Goal: Task Accomplishment & Management: Use online tool/utility

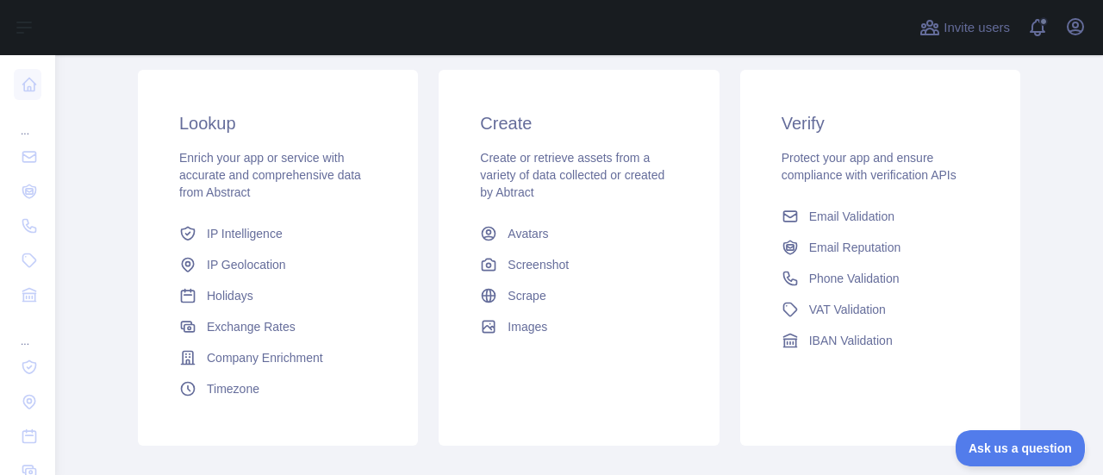
scroll to position [259, 0]
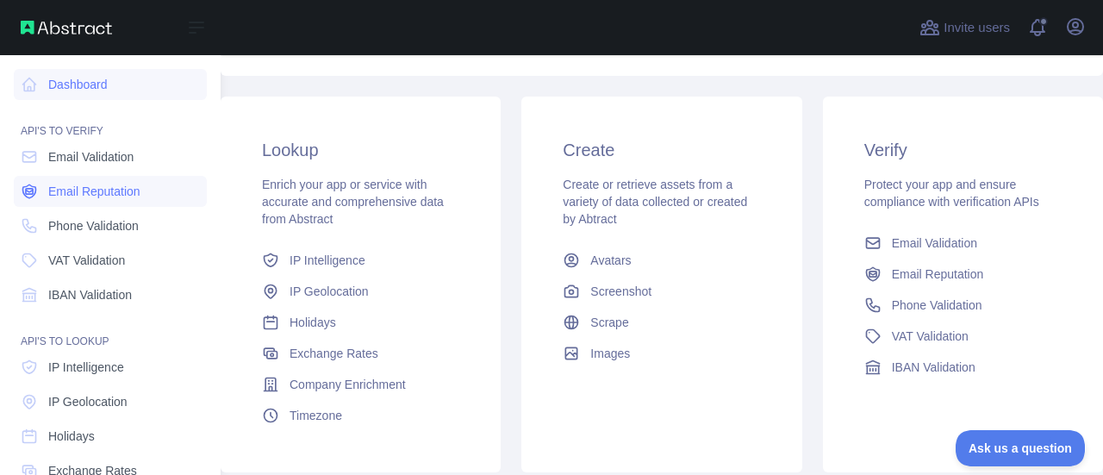
click at [97, 195] on span "Email Reputation" at bounding box center [94, 191] width 92 height 17
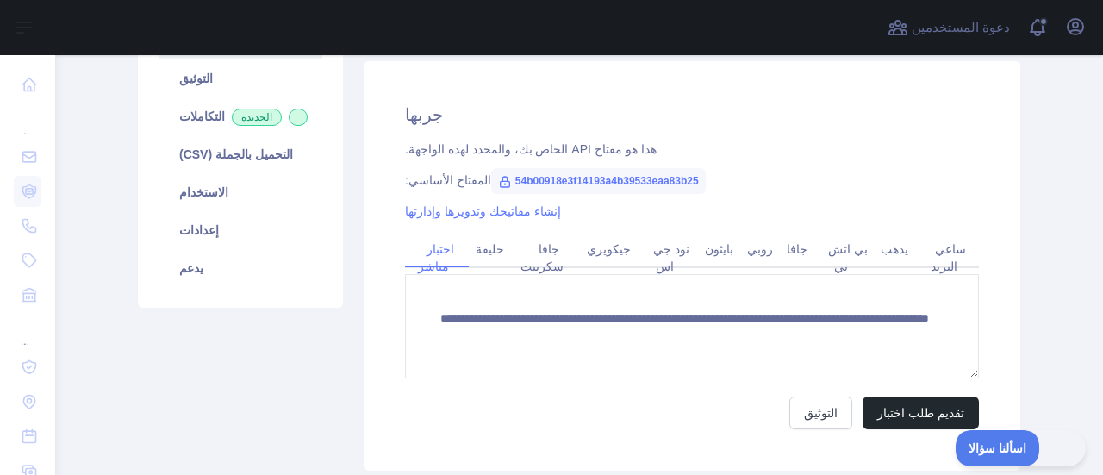
scroll to position [341, 0]
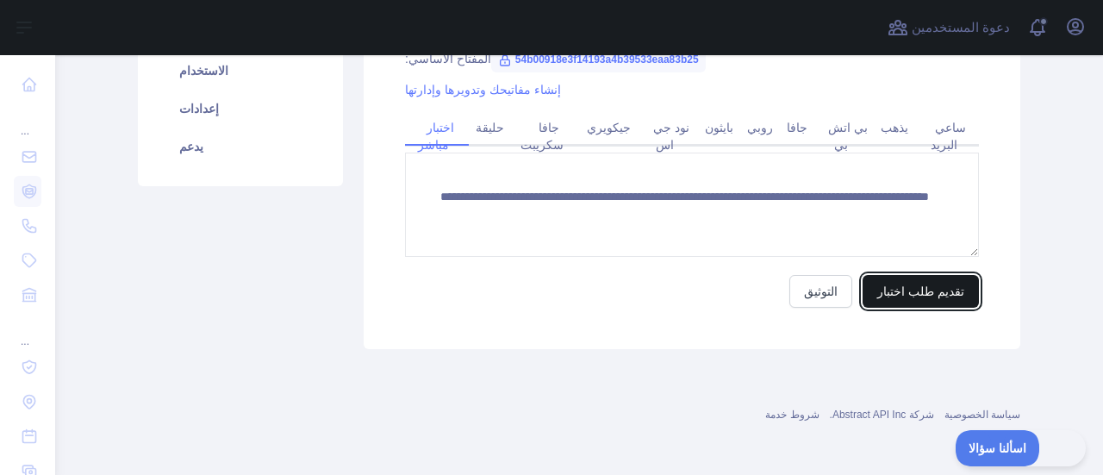
click at [903, 297] on font "تقديم طلب اختبار" at bounding box center [920, 291] width 87 height 14
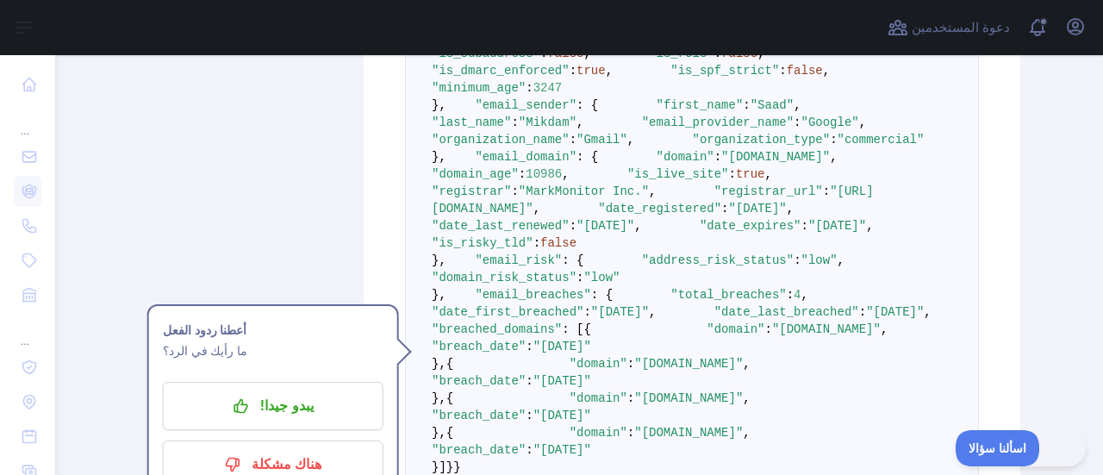
scroll to position [772, 0]
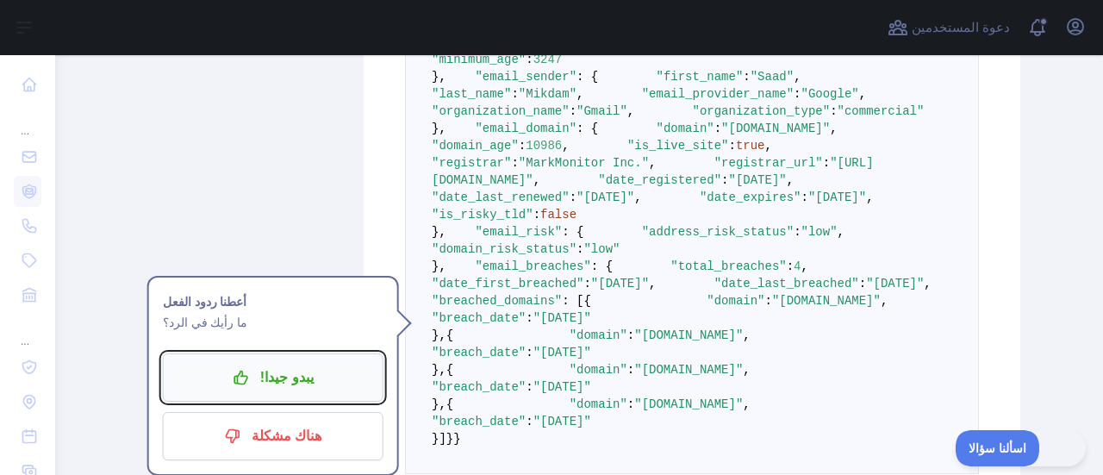
click at [260, 384] on font "يبدو جيدا!" at bounding box center [286, 377] width 53 height 15
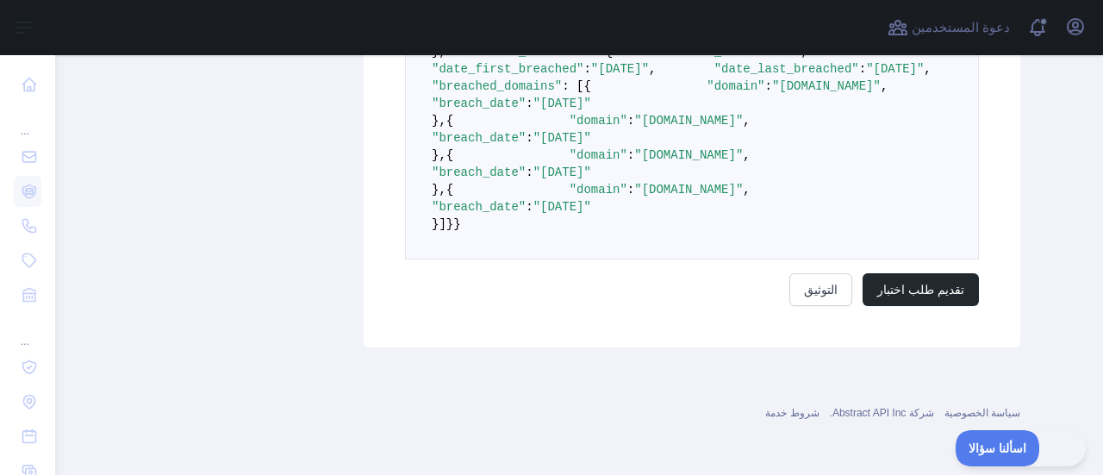
scroll to position [1117, 0]
drag, startPoint x: 750, startPoint y: 215, endPoint x: 599, endPoint y: 218, distance: 150.9
copy span "[URL][DOMAIN_NAME]"
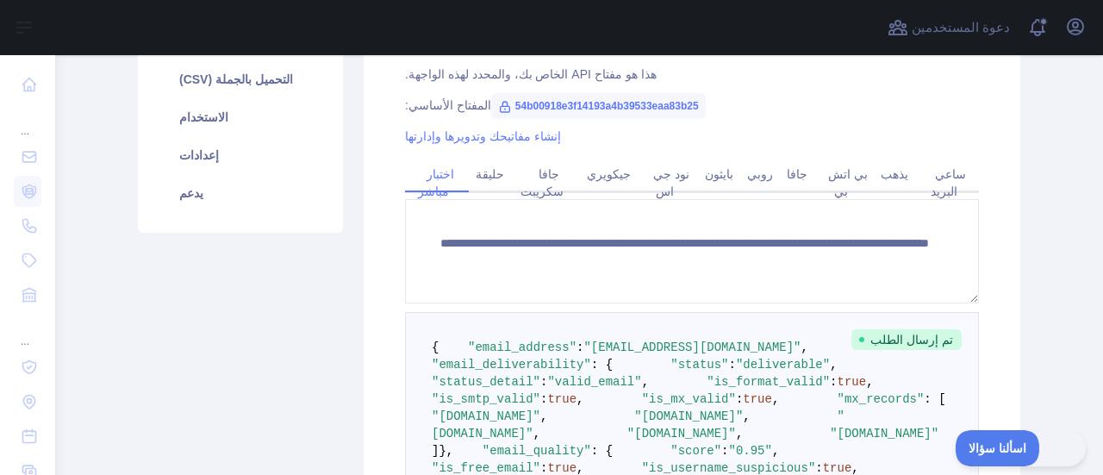
scroll to position [255, 0]
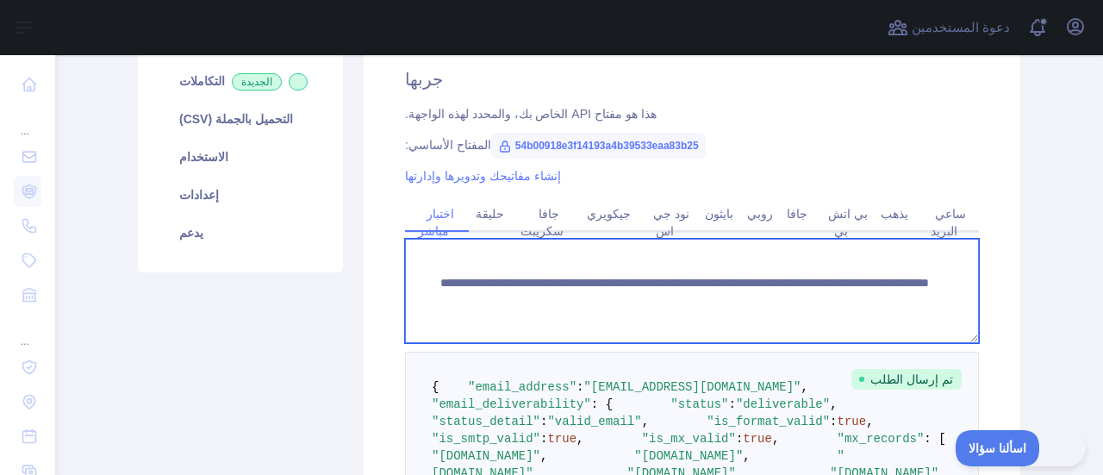
drag, startPoint x: 878, startPoint y: 302, endPoint x: 731, endPoint y: 305, distance: 147.4
click at [731, 305] on textarea "**********" at bounding box center [692, 291] width 574 height 104
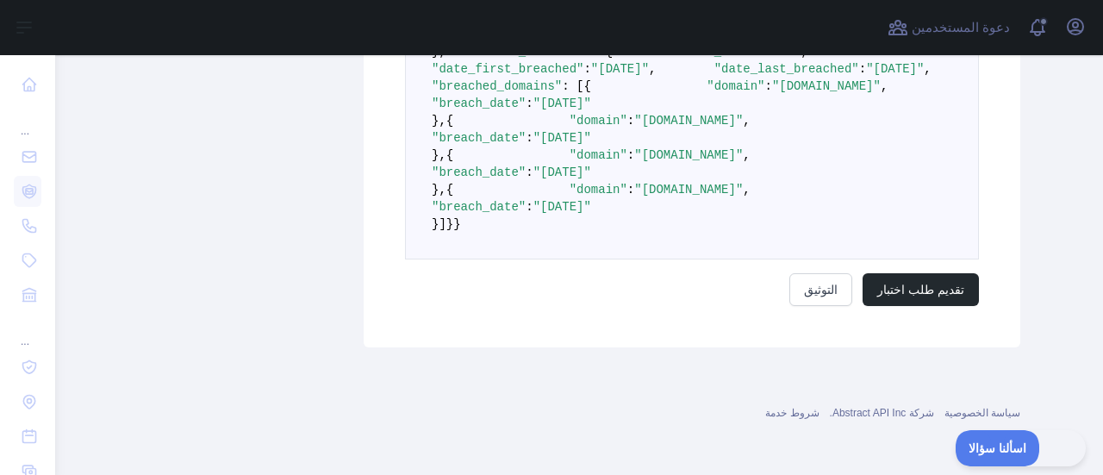
scroll to position [1675, 0]
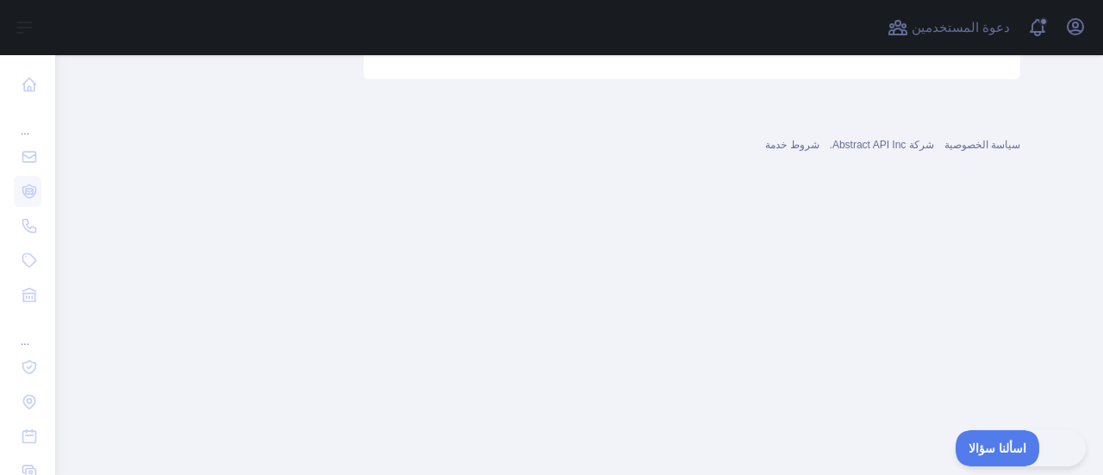
type textarea "**********"
click at [927, 28] on font "تقديم طلب اختبار" at bounding box center [920, 22] width 87 height 14
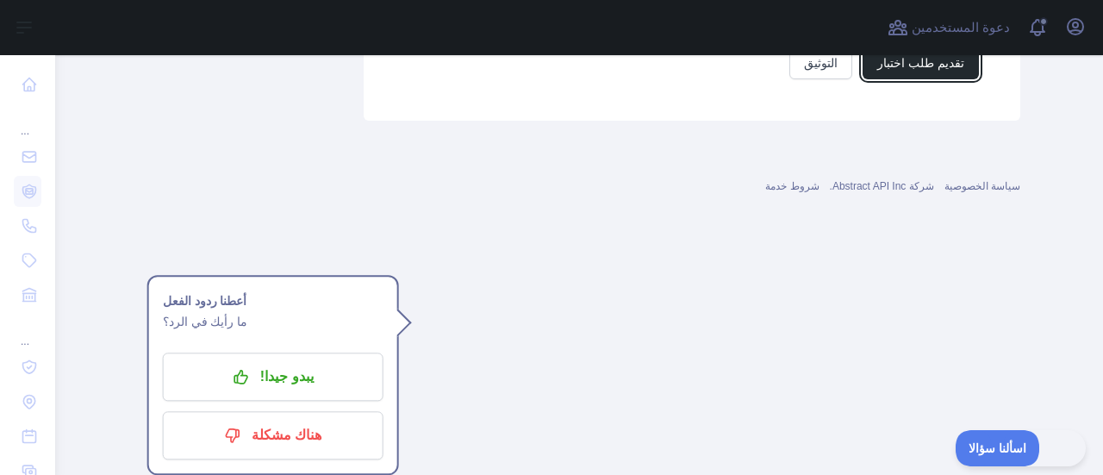
scroll to position [1123, 0]
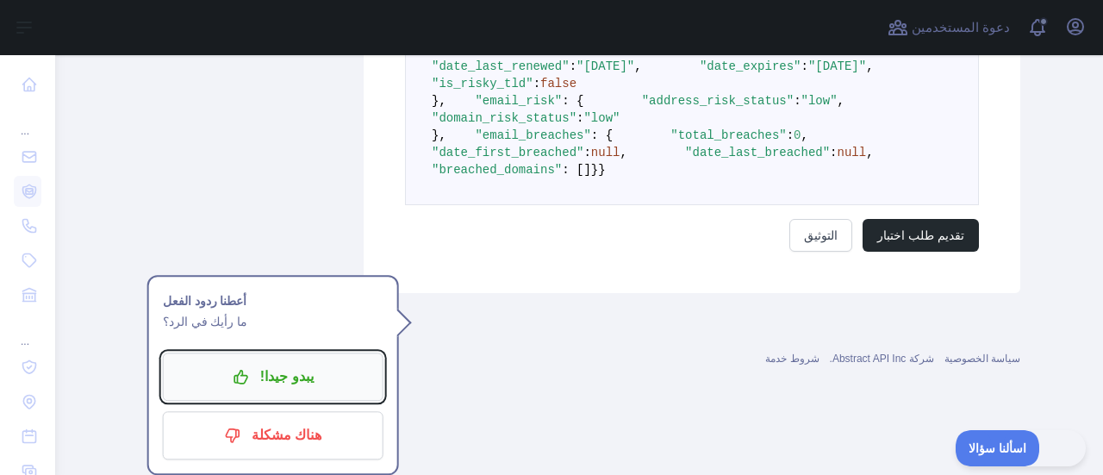
click at [284, 369] on font "يبدو جيدا!" at bounding box center [286, 376] width 53 height 15
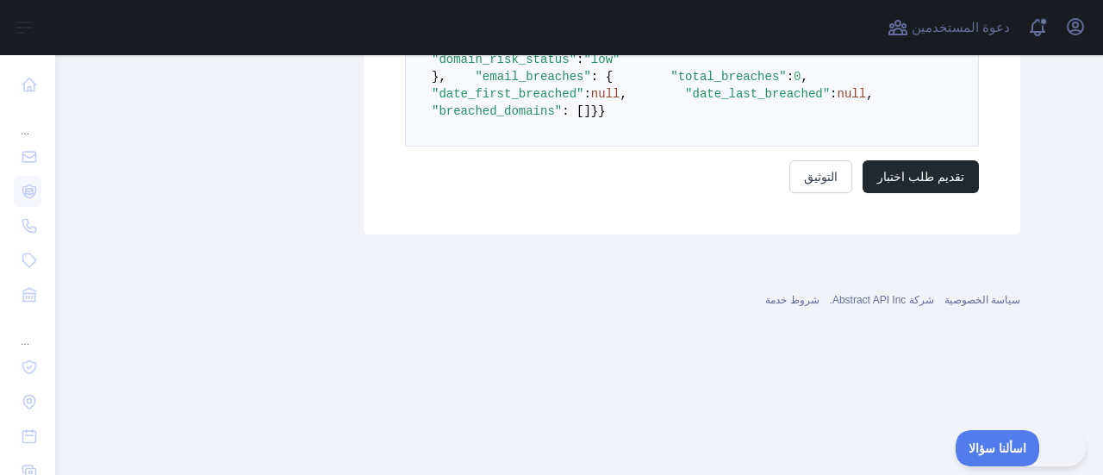
scroll to position [1382, 0]
click at [816, 184] on font "التوثيق" at bounding box center [821, 177] width 34 height 14
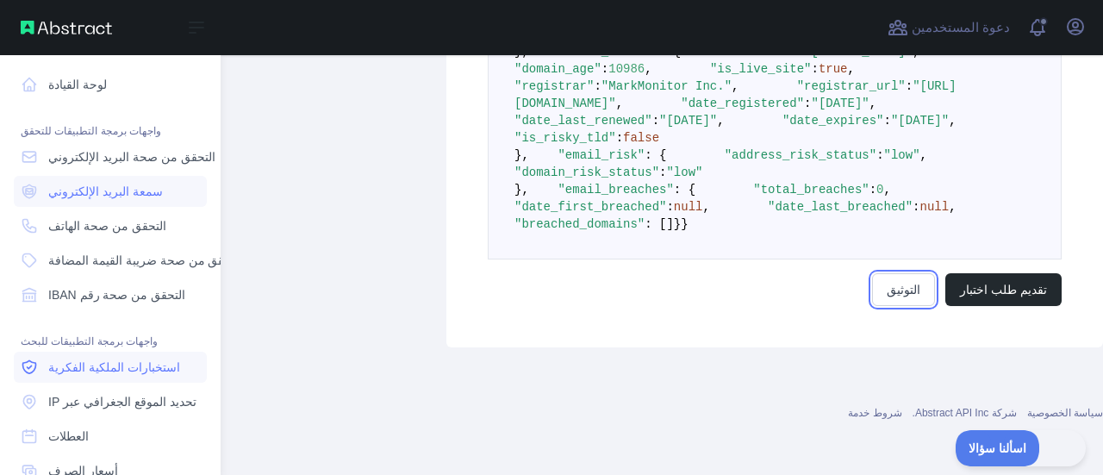
scroll to position [86, 0]
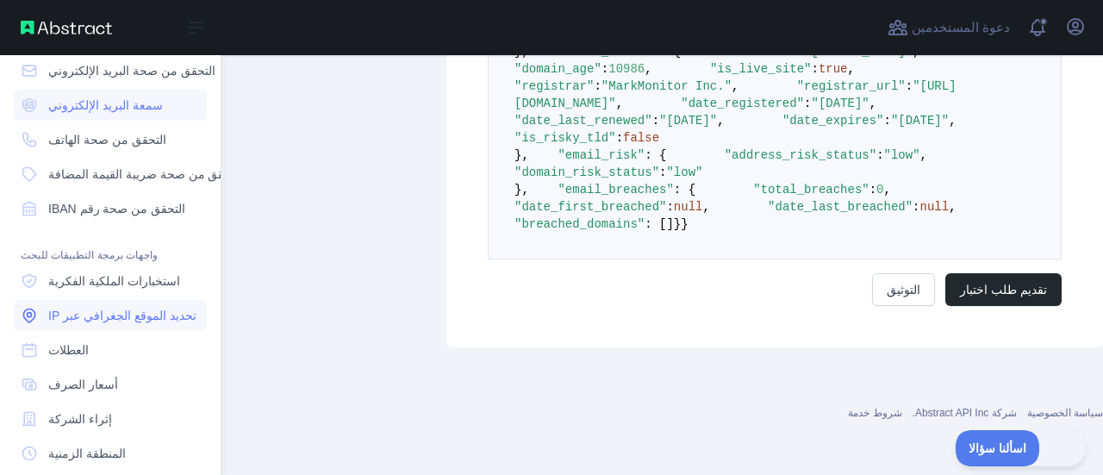
click at [122, 318] on font "تحديد الموقع الجغرافي عبر IP" at bounding box center [122, 316] width 148 height 14
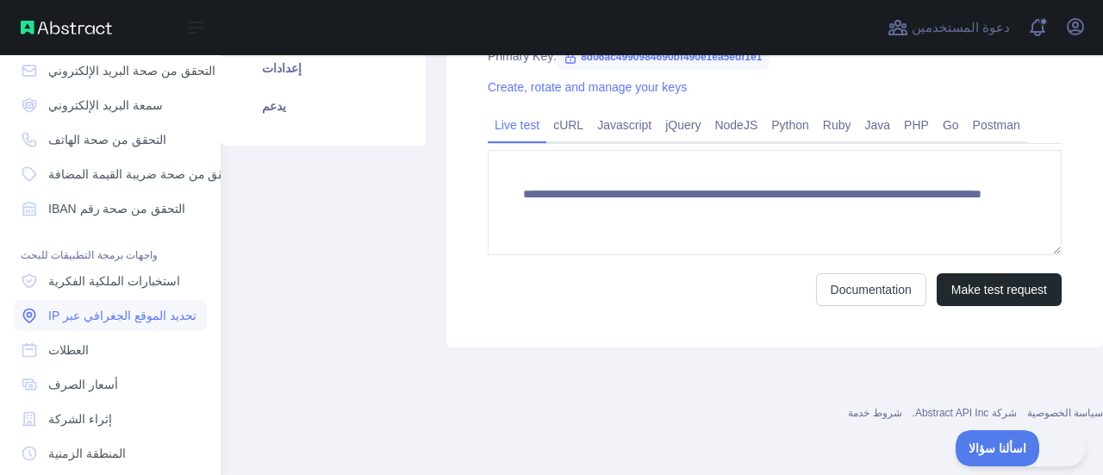
scroll to position [355, 0]
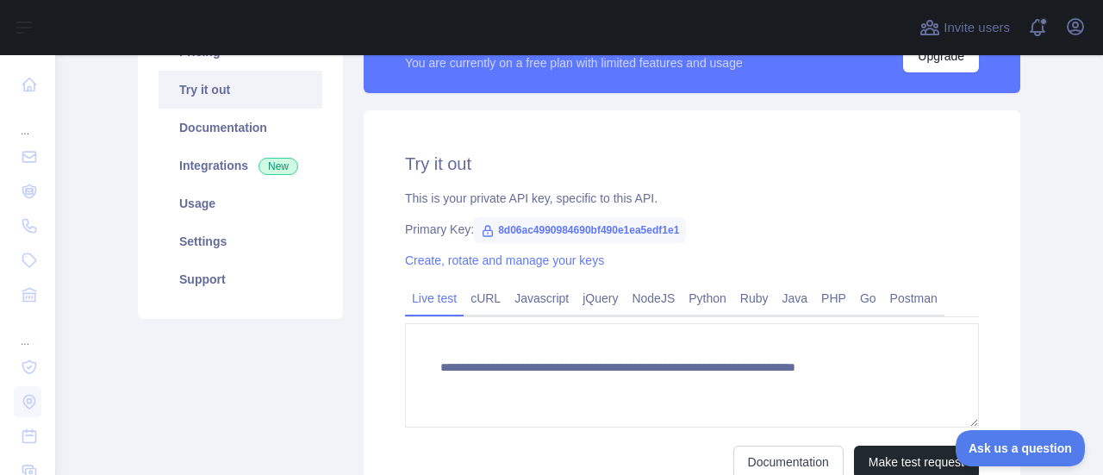
scroll to position [86, 0]
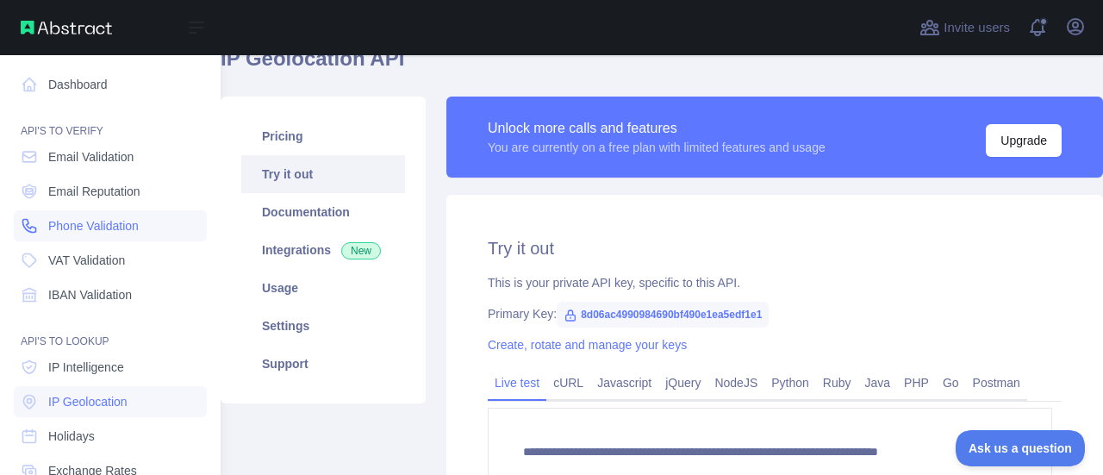
click at [94, 225] on span "Phone Validation" at bounding box center [93, 225] width 91 height 17
